Goal: Task Accomplishment & Management: Use online tool/utility

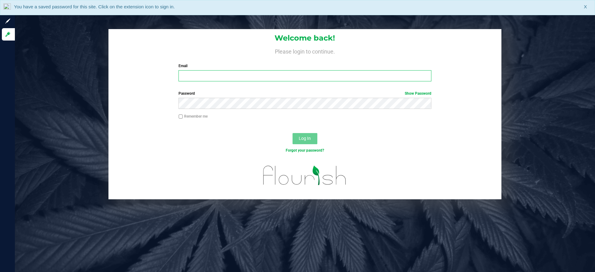
click at [187, 76] on input "Email" at bounding box center [305, 75] width 253 height 11
type input "[EMAIL_ADDRESS][DOMAIN_NAME]"
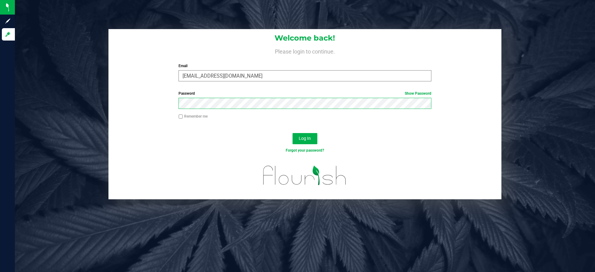
click at [293, 133] on button "Log In" at bounding box center [305, 138] width 25 height 11
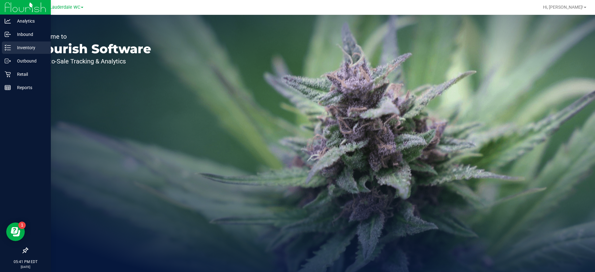
click at [5, 49] on icon at bounding box center [8, 48] width 6 height 6
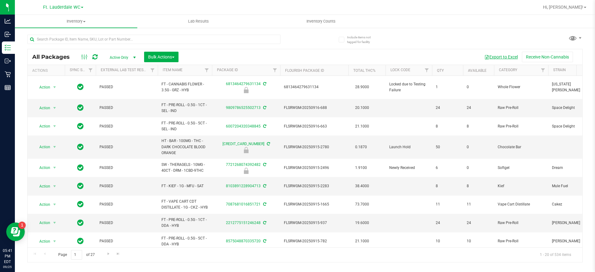
click at [511, 59] on button "Export to Excel" at bounding box center [501, 57] width 42 height 11
